Goal: Information Seeking & Learning: Find specific fact

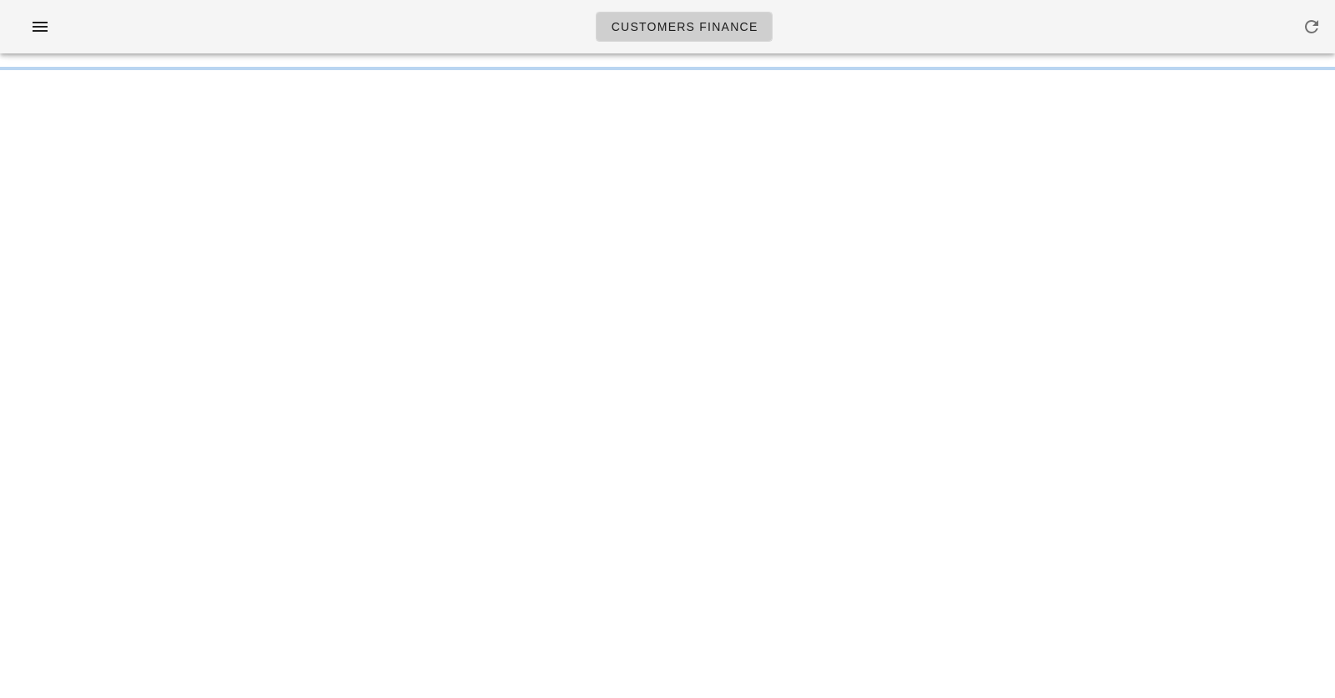
click at [415, 26] on div "Customers Finance" at bounding box center [667, 26] width 1335 height 53
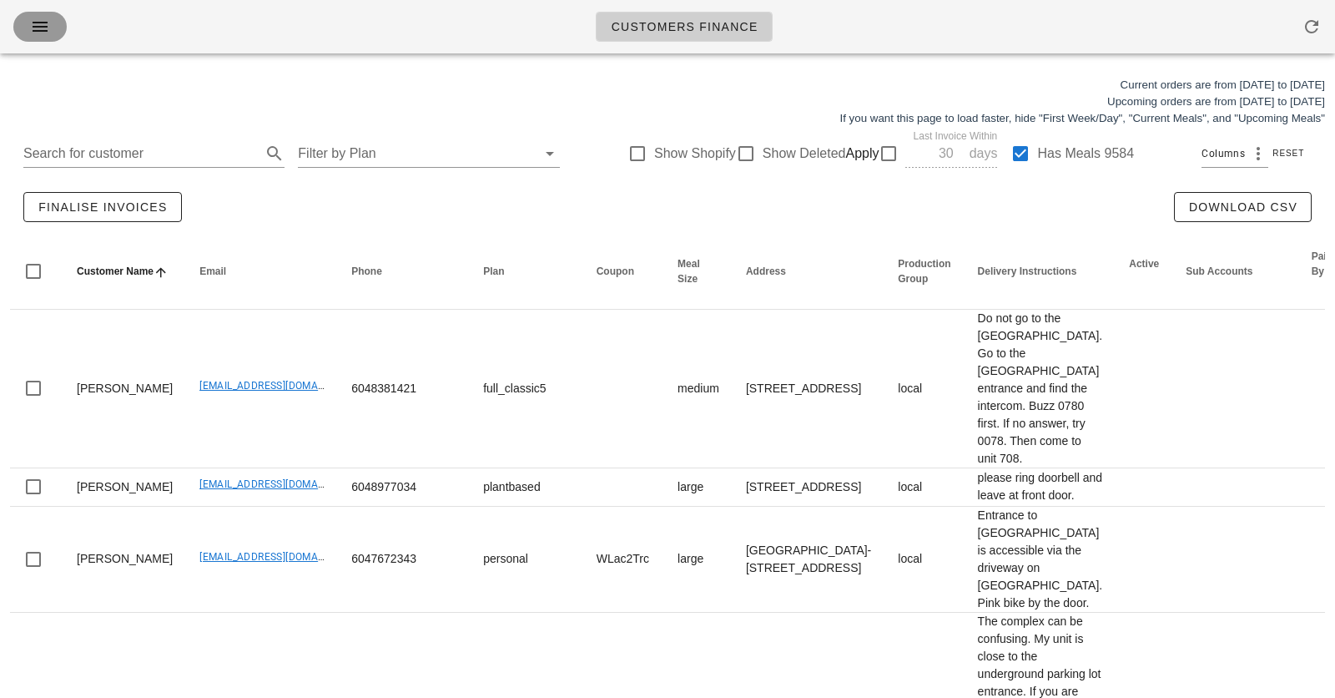
click at [47, 33] on icon "button" at bounding box center [40, 27] width 20 height 20
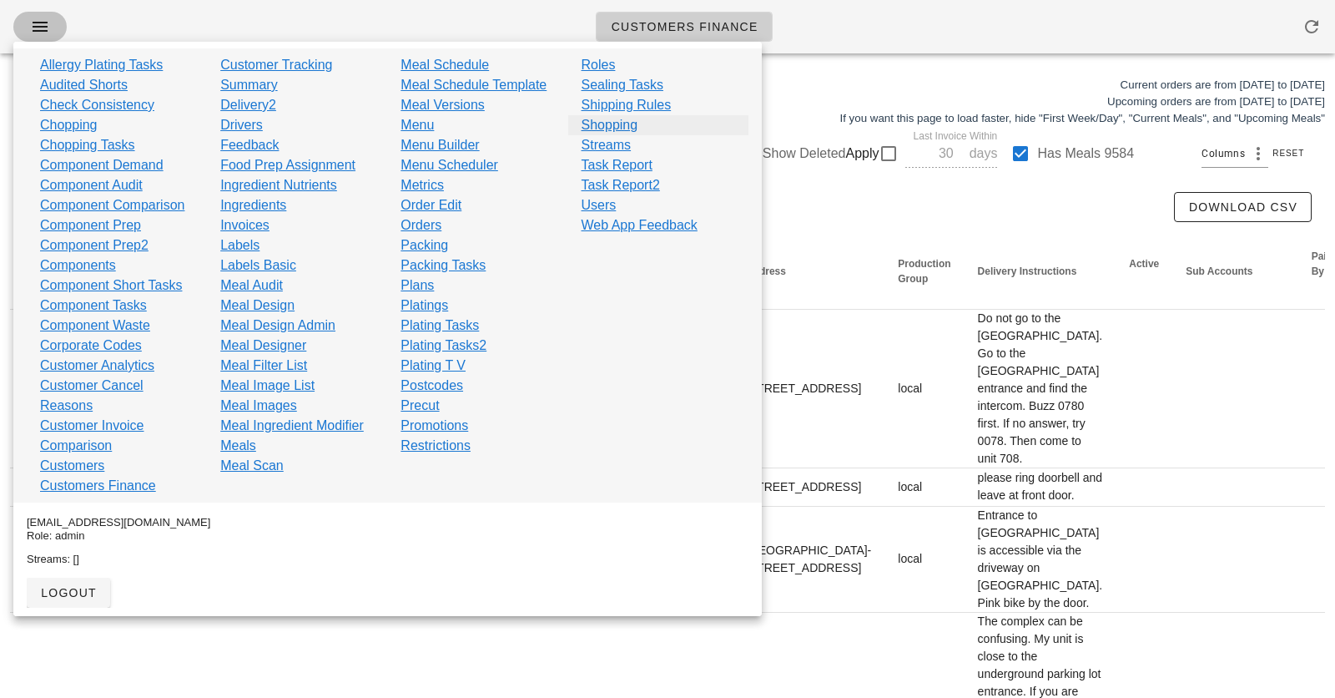
scroll to position [1, 0]
click at [613, 118] on link "Shopping" at bounding box center [610, 125] width 57 height 20
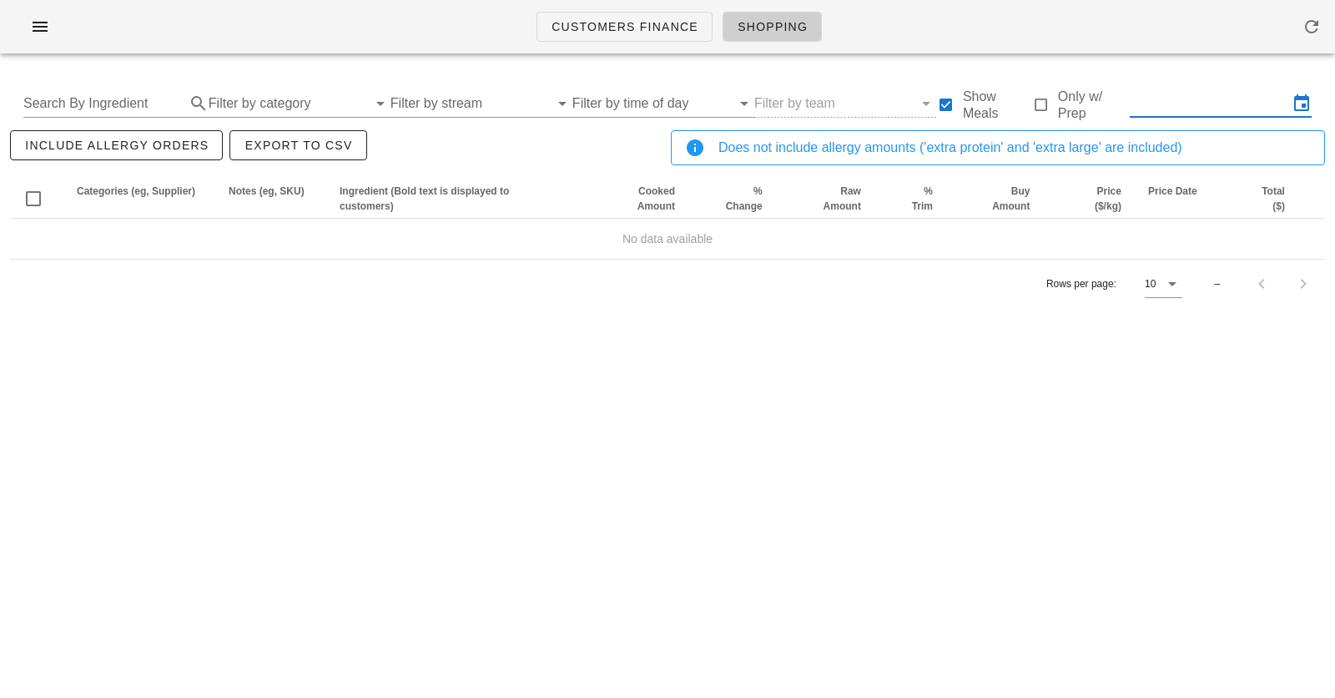
click at [1189, 109] on input "text" at bounding box center [1209, 103] width 159 height 27
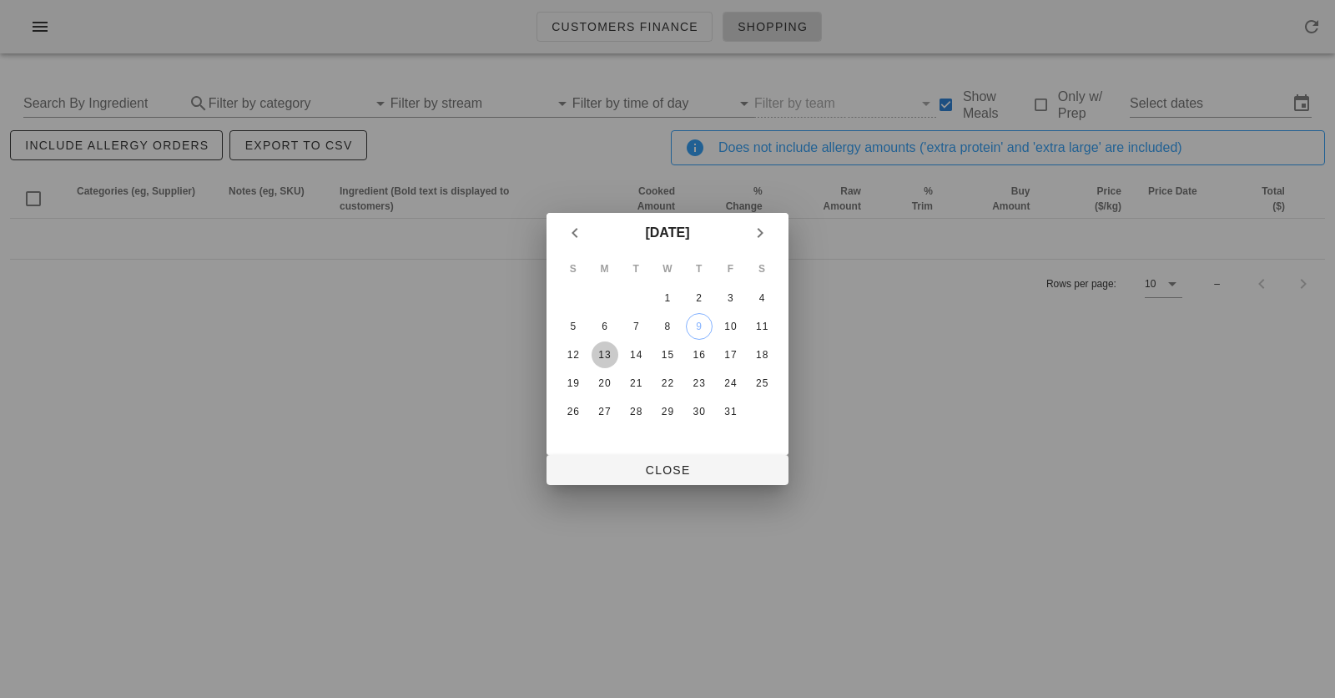
click at [614, 353] on div "13" at bounding box center [605, 355] width 27 height 12
click at [754, 355] on div "18" at bounding box center [762, 355] width 27 height 12
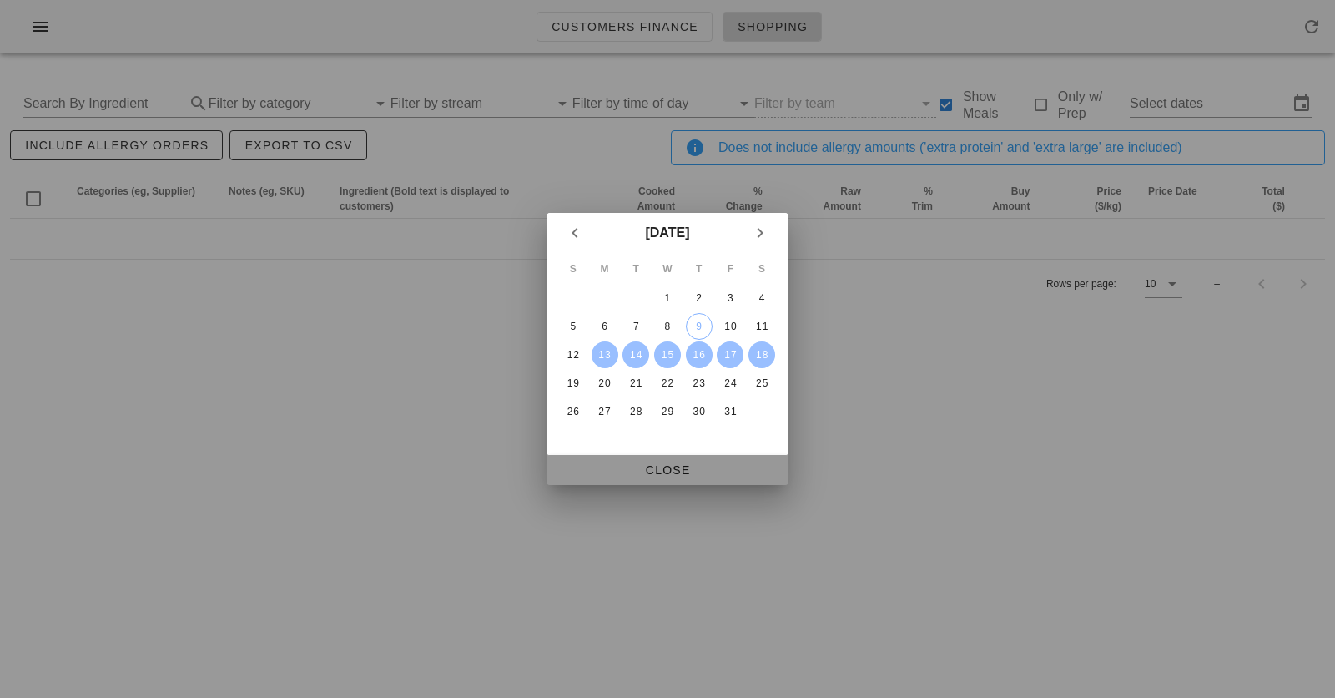
click at [630, 472] on span "Close" at bounding box center [667, 469] width 215 height 13
type input "Mon Oct 13 - Sat Oct 18"
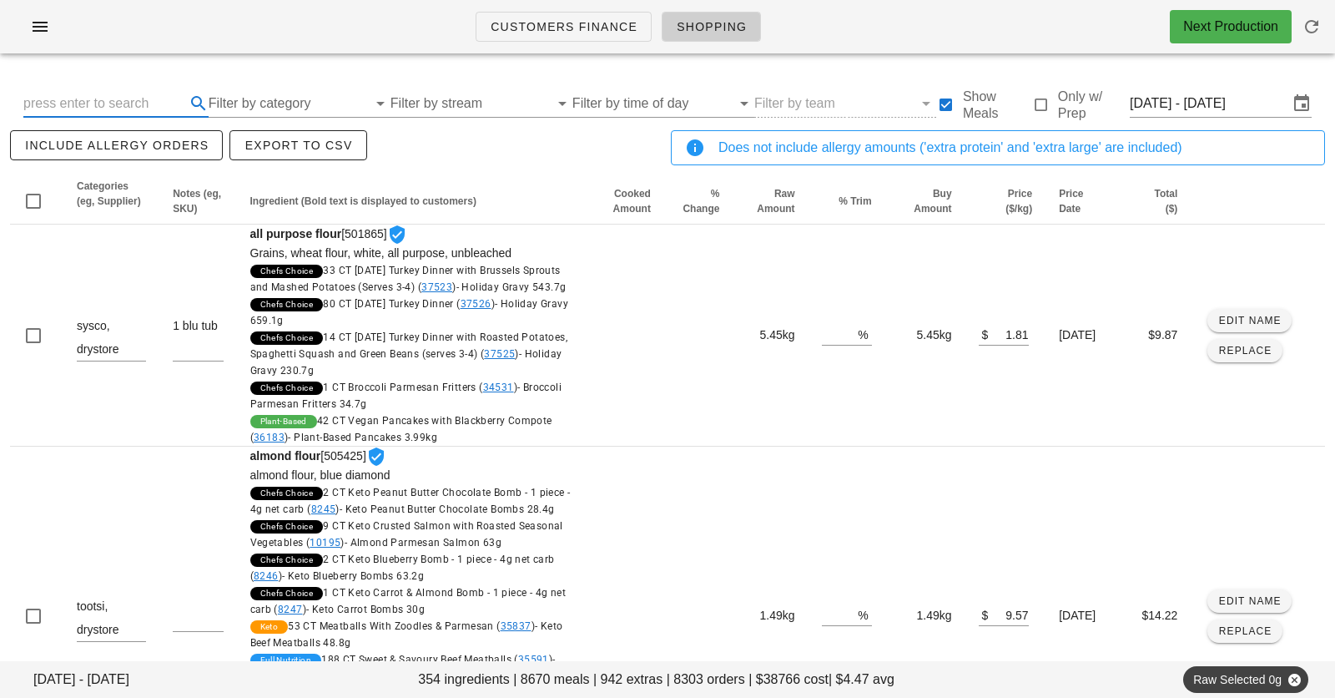
click at [129, 109] on input "text" at bounding box center [102, 103] width 159 height 27
type input "pork"
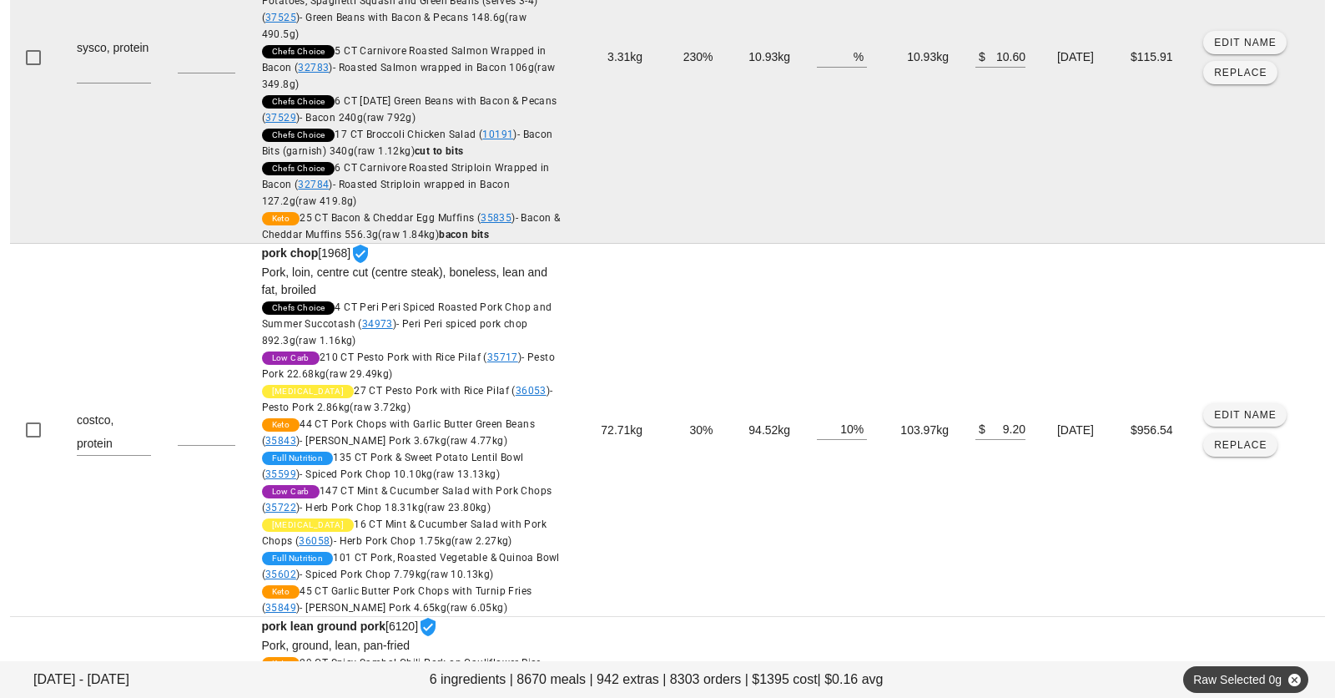
scroll to position [351, 0]
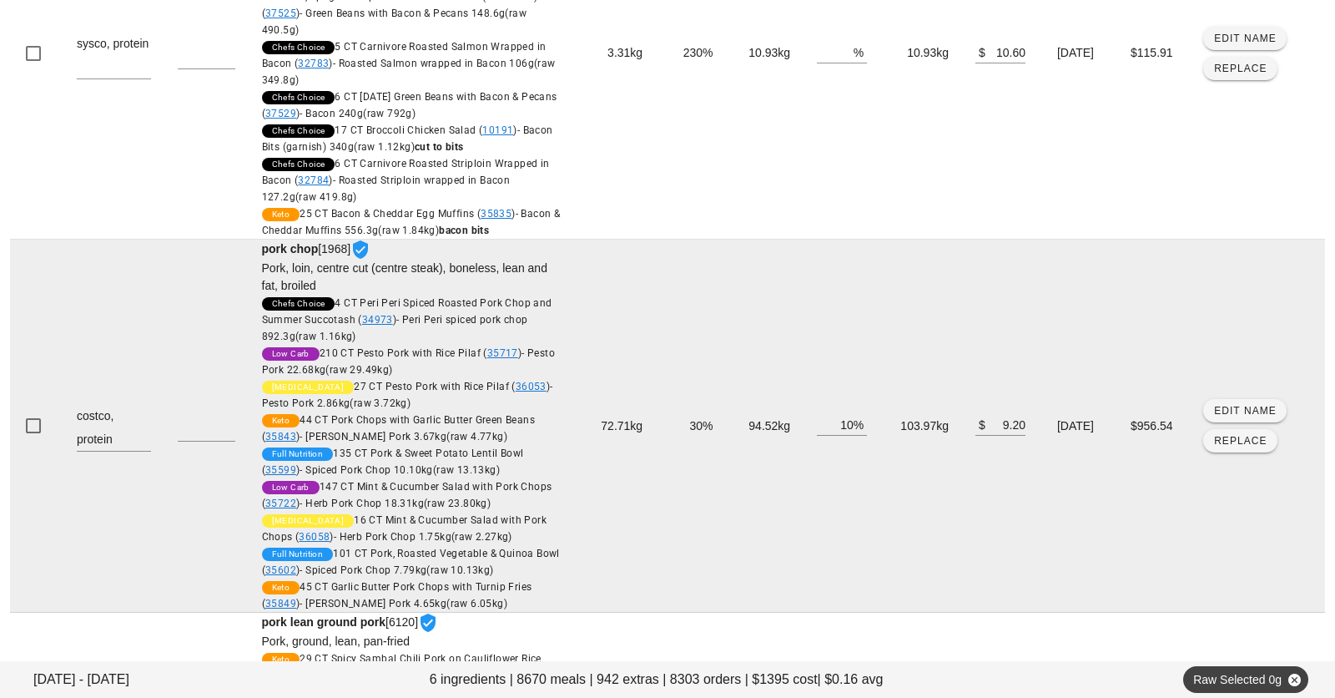
click at [889, 423] on td "103.97kg" at bounding box center [922, 426] width 82 height 373
copy td "103.97kg"
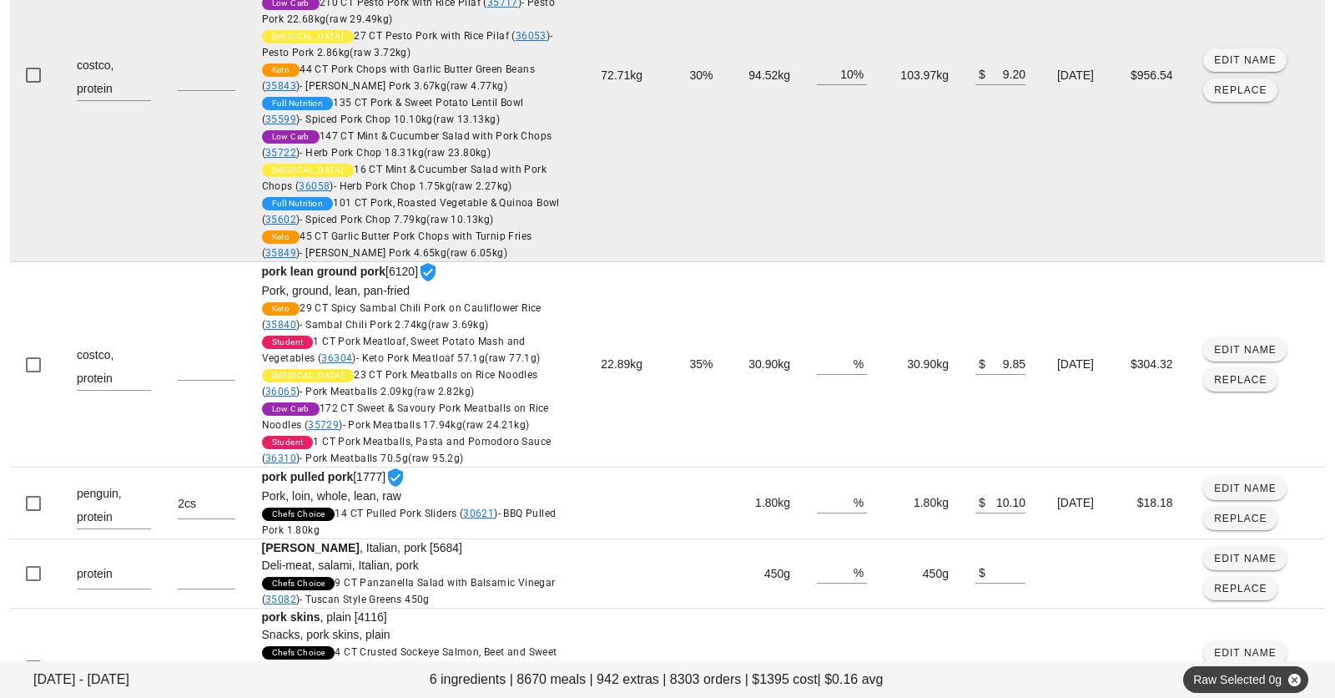
scroll to position [745, 0]
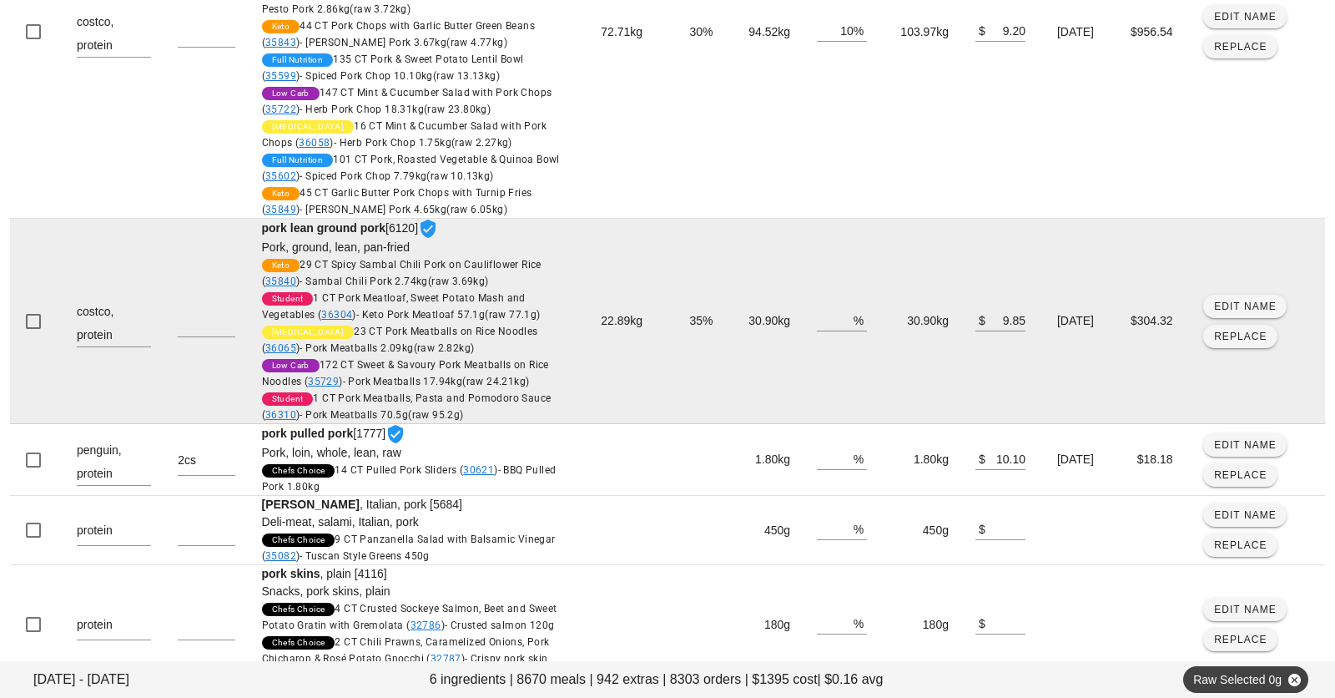
click at [910, 331] on td "30.90kg" at bounding box center [922, 321] width 82 height 205
copy td "30.90kg"
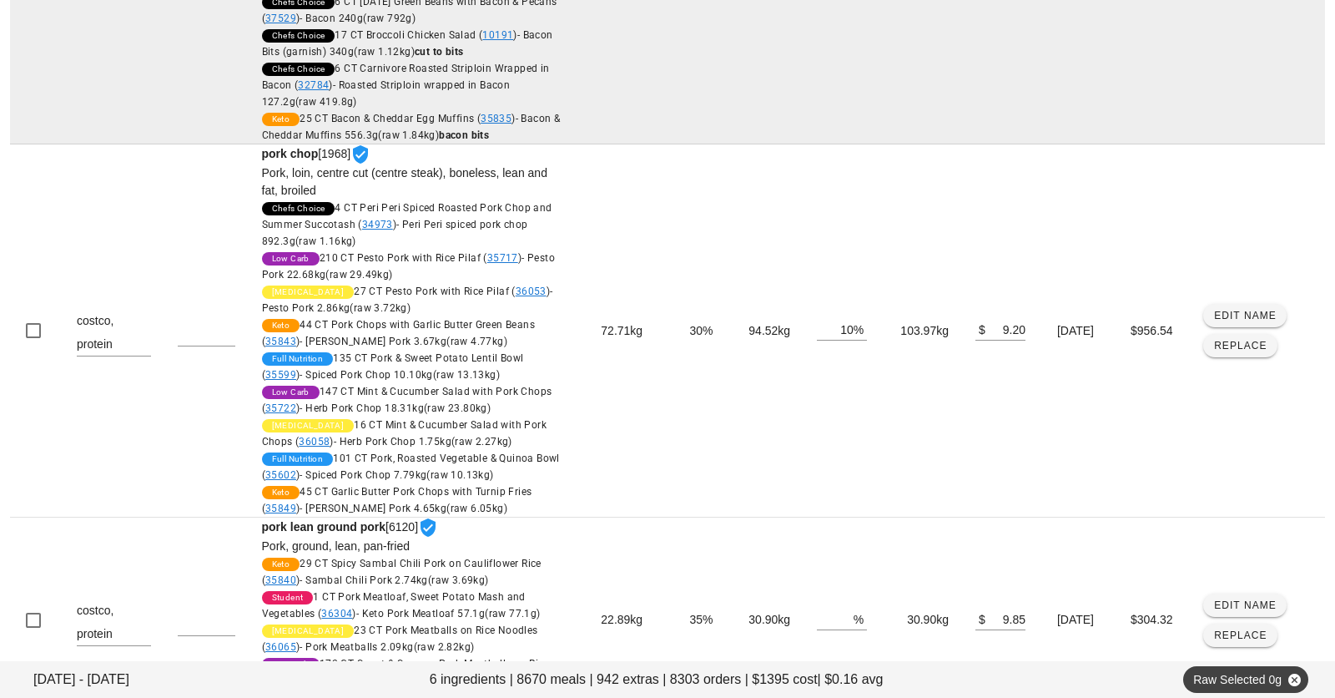
scroll to position [466, 0]
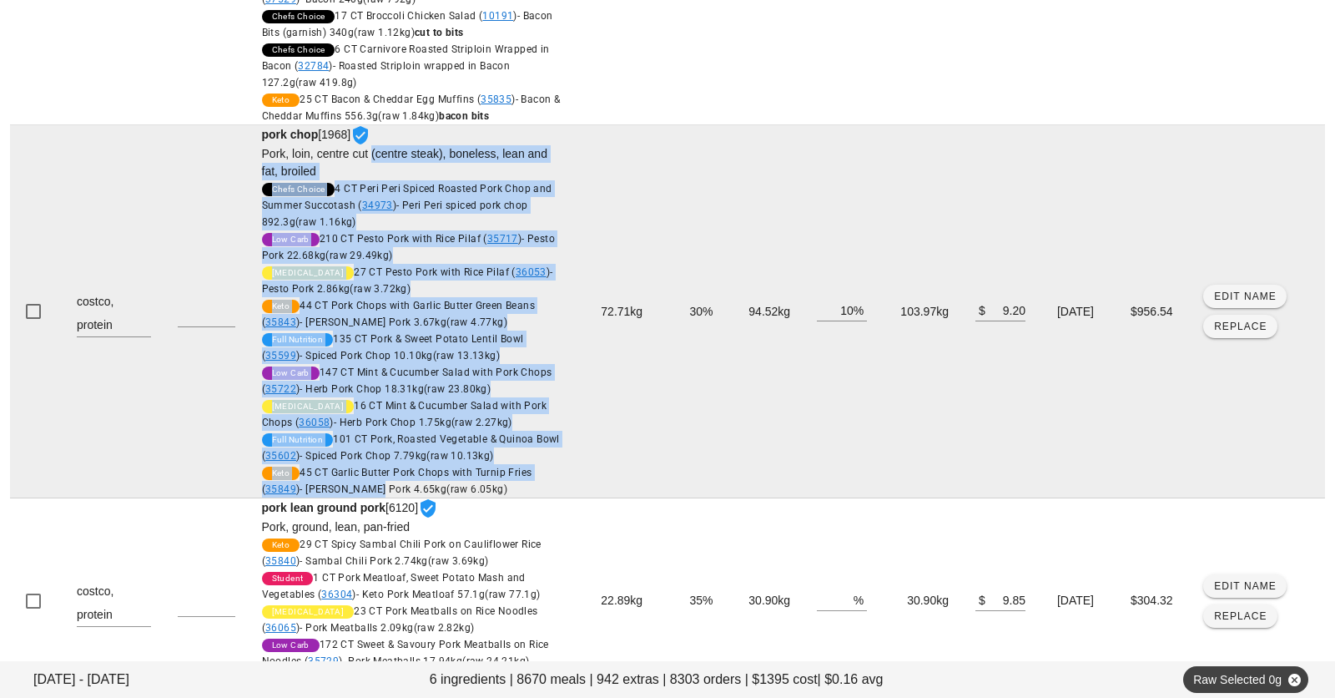
drag, startPoint x: 360, startPoint y: 152, endPoint x: 361, endPoint y: 492, distance: 340.5
click at [360, 494] on span "pork chop [1968] Pork, loin, centre cut (centre steak), boneless, lean and fat,…" at bounding box center [412, 313] width 300 height 370
click at [380, 454] on span "- Spiced Pork Chop 7.79kg (raw 10.13kg)" at bounding box center [397, 456] width 194 height 12
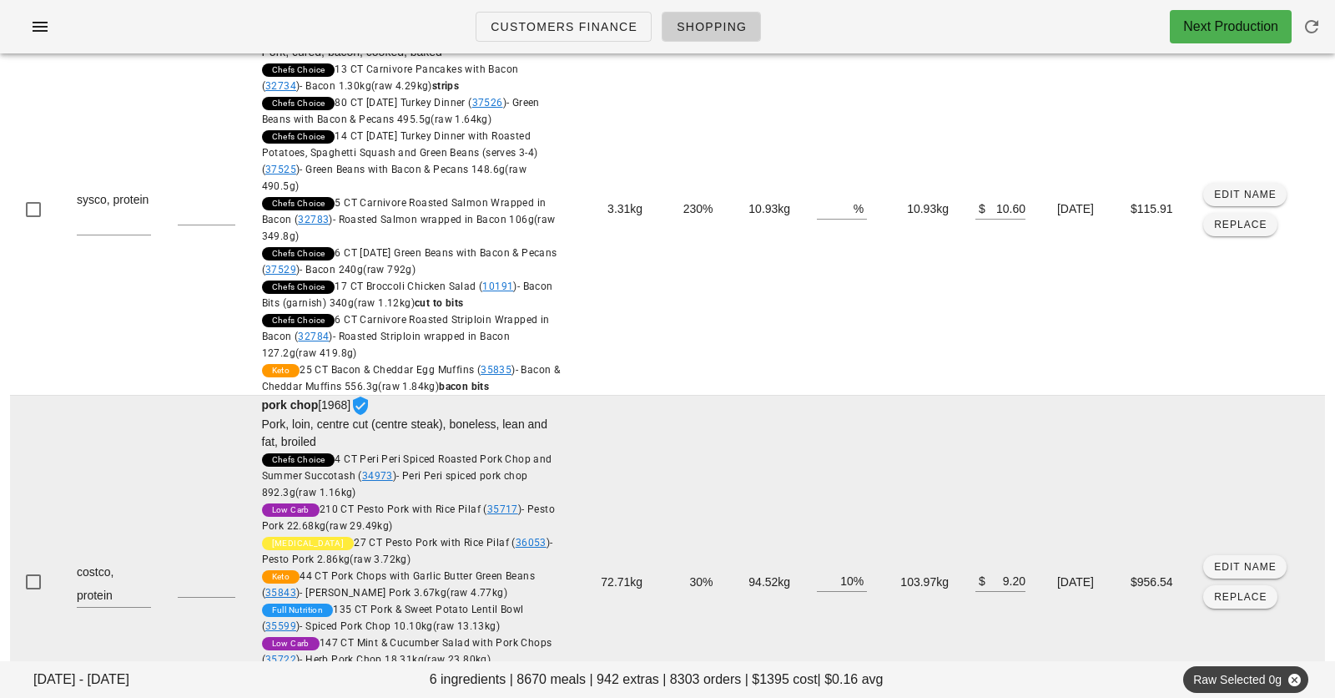
scroll to position [18, 0]
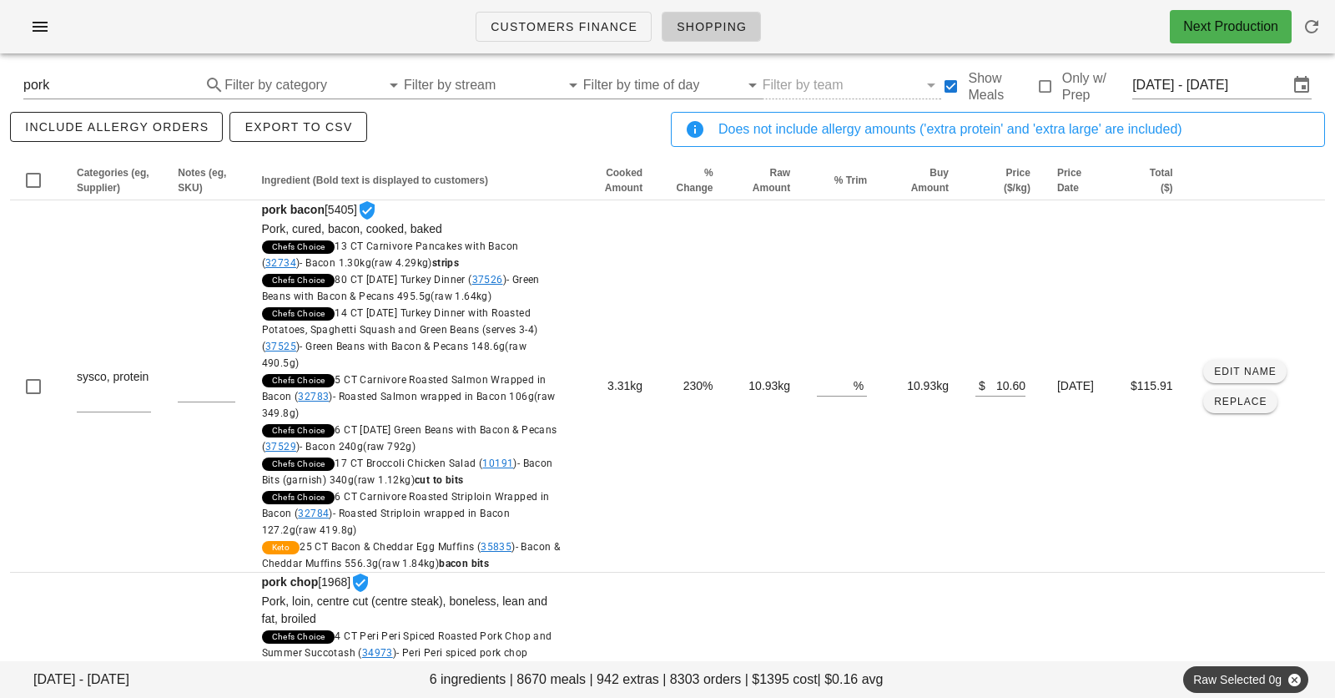
click at [421, 135] on div "include allergy orders Export to CSV" at bounding box center [337, 136] width 661 height 55
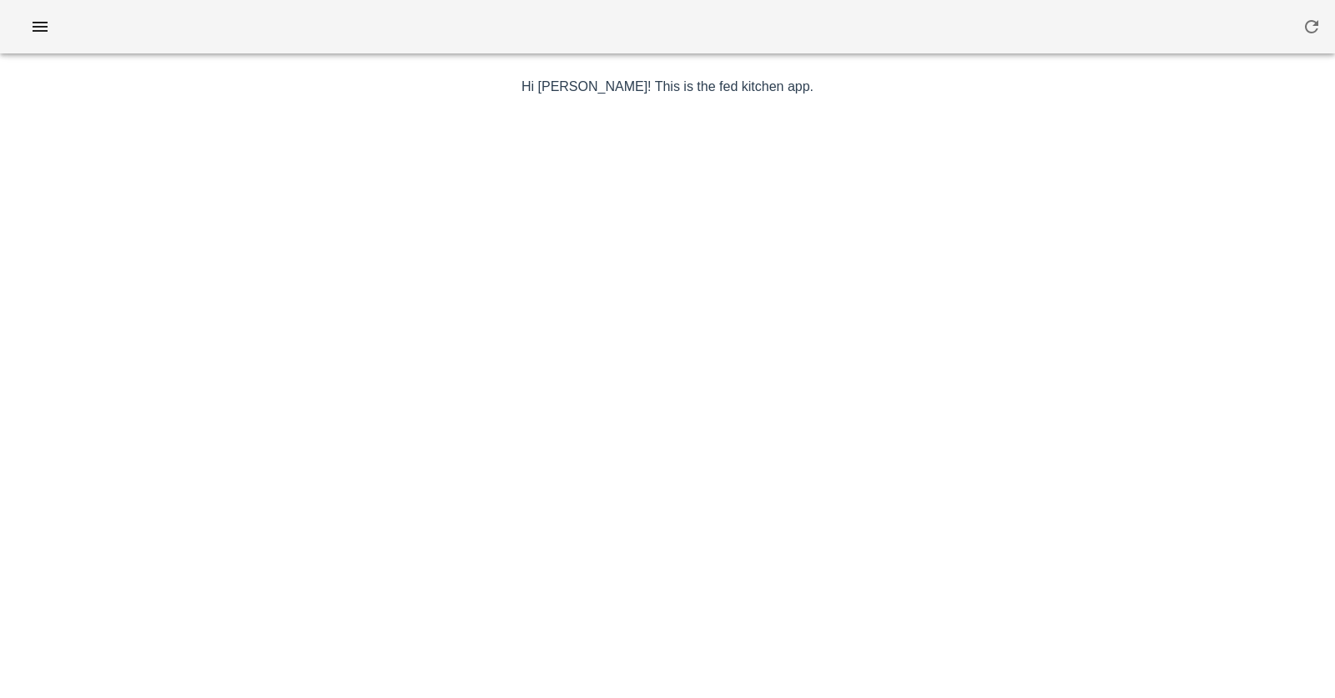
click at [514, 131] on div at bounding box center [668, 402] width 969 height 584
click at [46, 7] on div at bounding box center [667, 26] width 1335 height 53
click at [45, 18] on icon "button" at bounding box center [40, 27] width 20 height 20
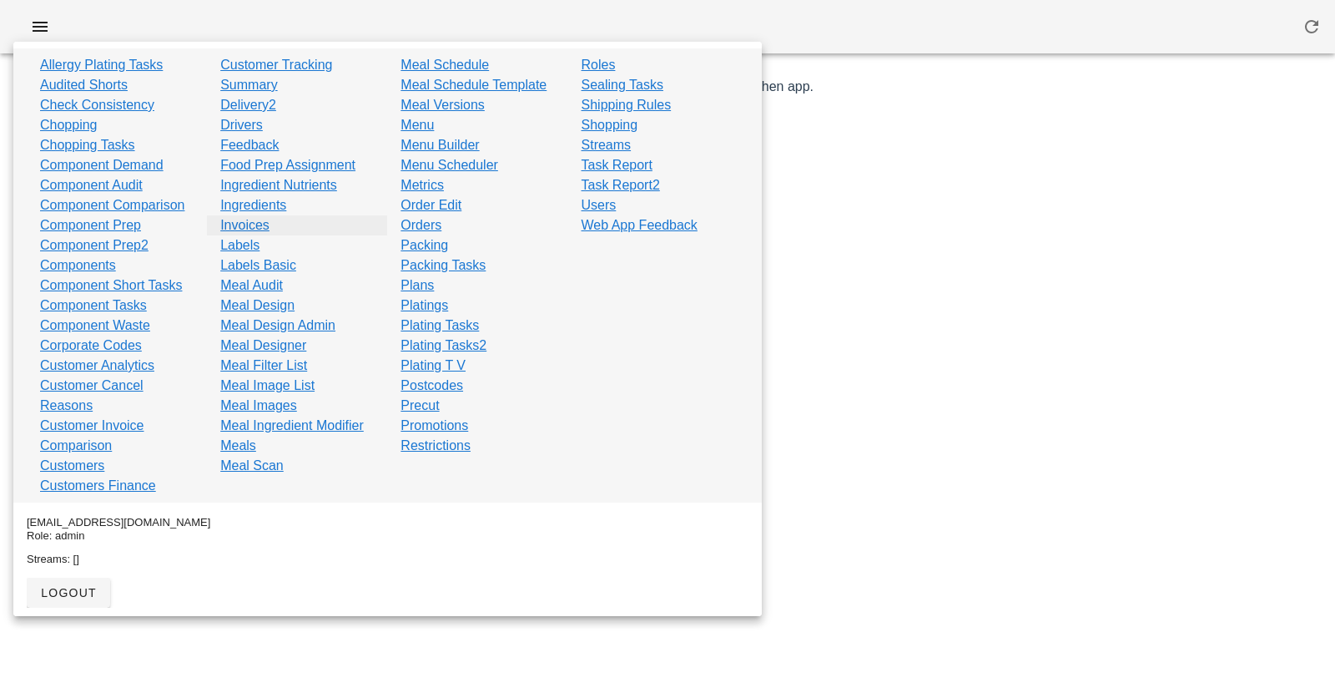
click at [253, 228] on link "Invoices" at bounding box center [244, 225] width 49 height 20
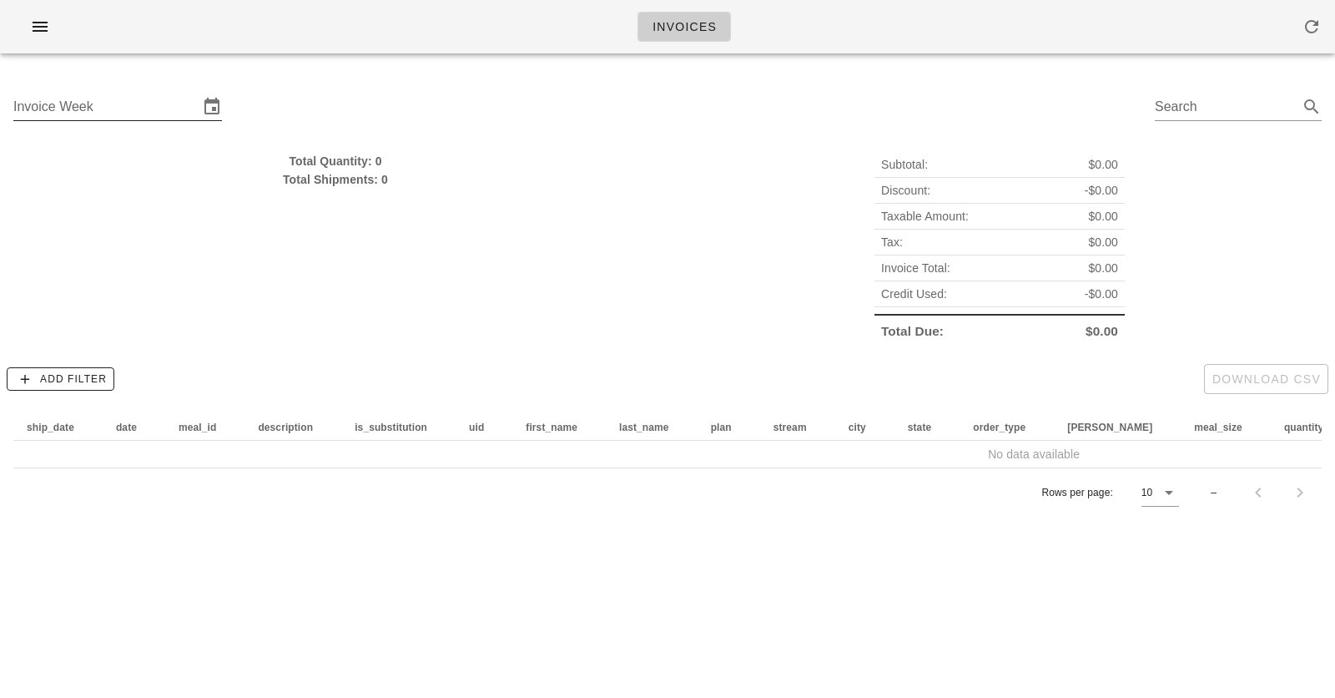
click at [139, 96] on input "Invoice Week" at bounding box center [105, 106] width 185 height 27
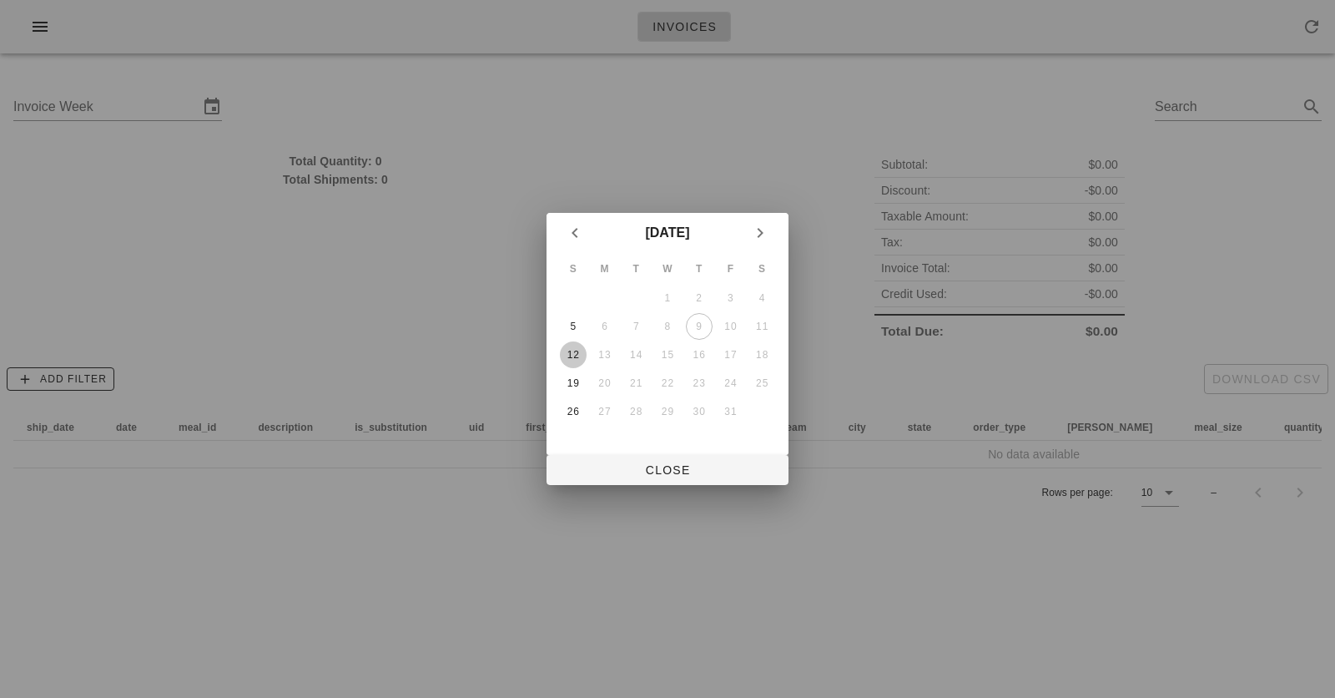
click at [581, 352] on div "12" at bounding box center [573, 355] width 27 height 12
click at [624, 464] on span "Close" at bounding box center [667, 469] width 215 height 13
type input "[DATE]"
